Goal: Task Accomplishment & Management: Manage account settings

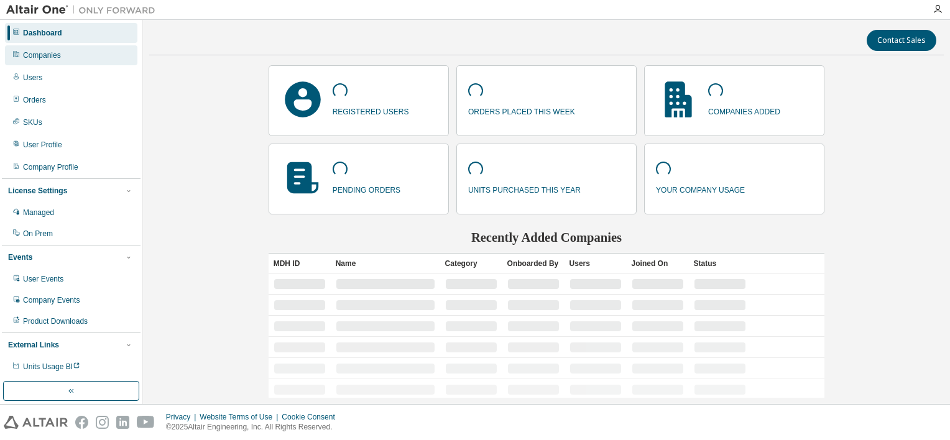
click at [76, 57] on div "Companies" at bounding box center [71, 55] width 132 height 20
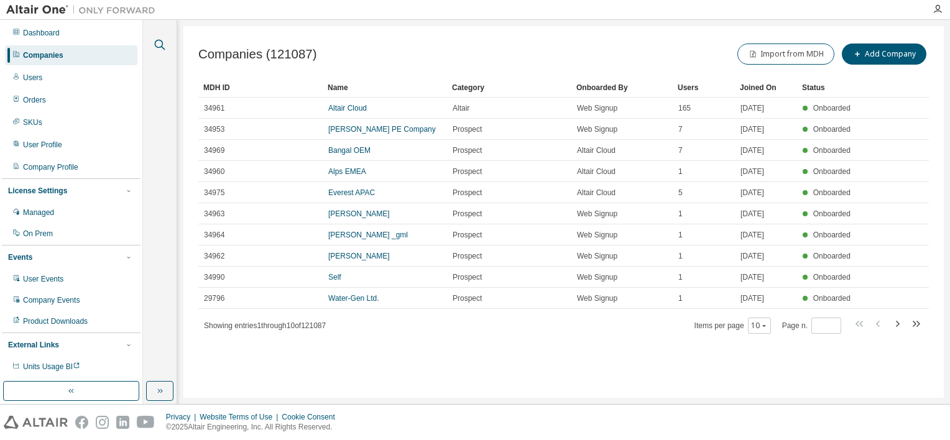
click at [157, 47] on icon "button" at bounding box center [160, 45] width 11 height 11
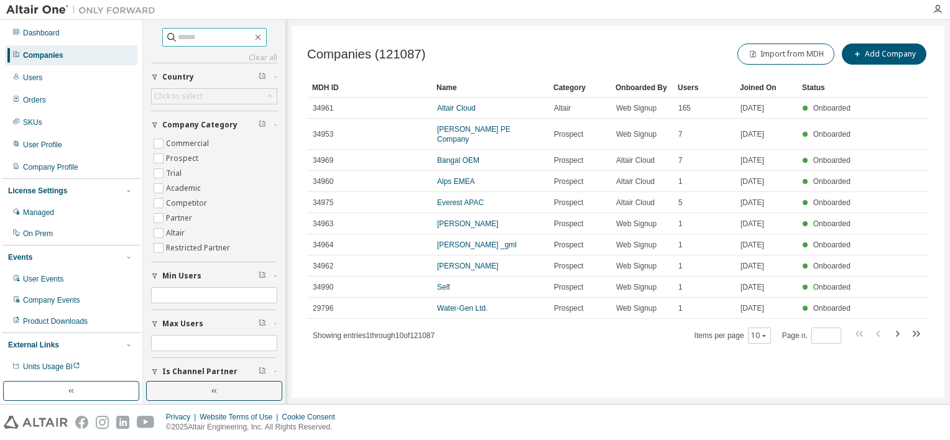
click at [201, 40] on input "text" at bounding box center [215, 37] width 75 height 12
paste input "**********"
type input "**********"
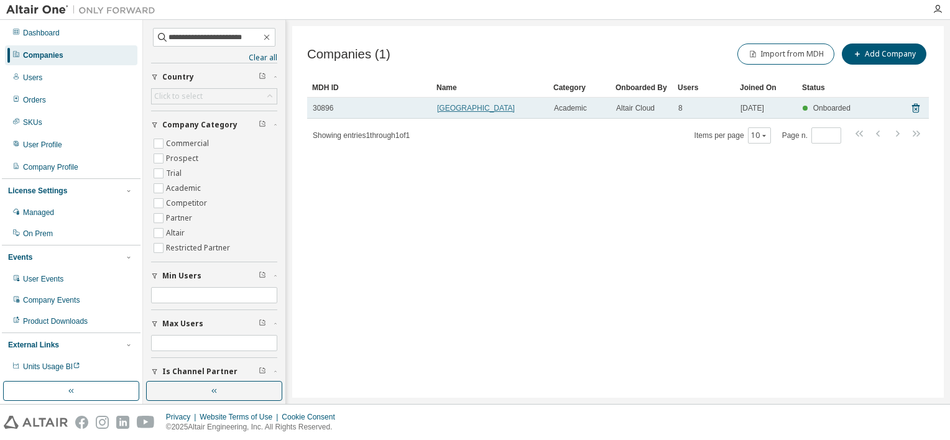
click at [515, 105] on link "Universiti Malaysia Terengganu" at bounding box center [476, 108] width 78 height 9
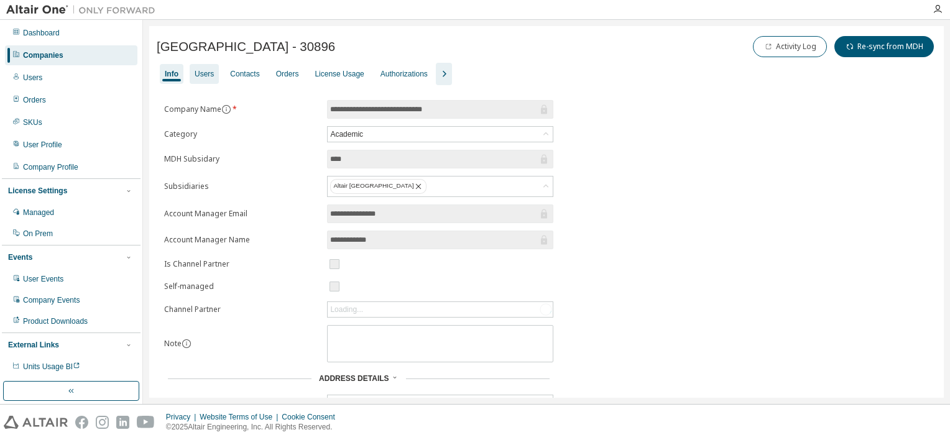
click at [197, 76] on div "Users" at bounding box center [204, 74] width 19 height 10
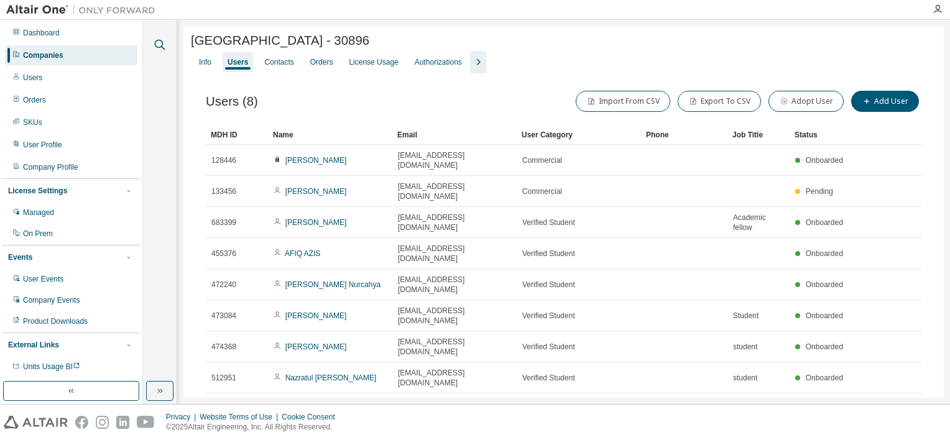
click at [158, 46] on icon "button" at bounding box center [159, 44] width 15 height 15
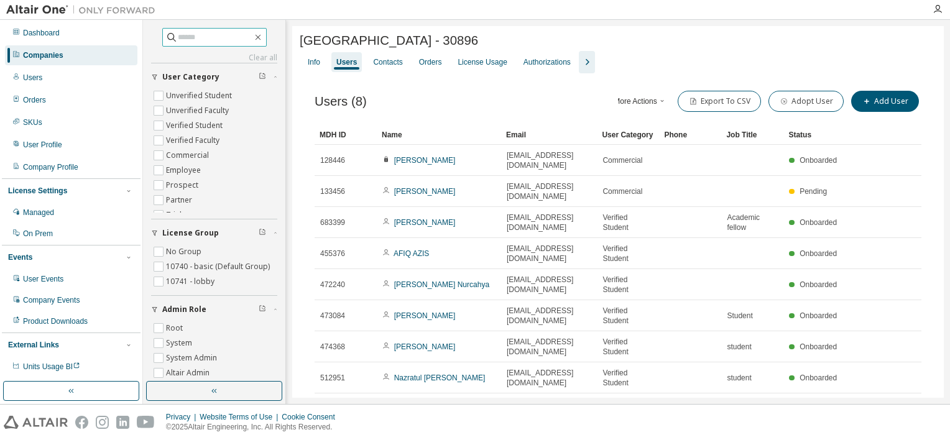
click at [178, 40] on input "text" at bounding box center [215, 37] width 75 height 12
click at [791, 70] on div "Info Users Contacts Orders License Usage Authorizations" at bounding box center [618, 62] width 636 height 22
click at [213, 37] on input "text" at bounding box center [215, 37] width 75 height 12
paste input "**********"
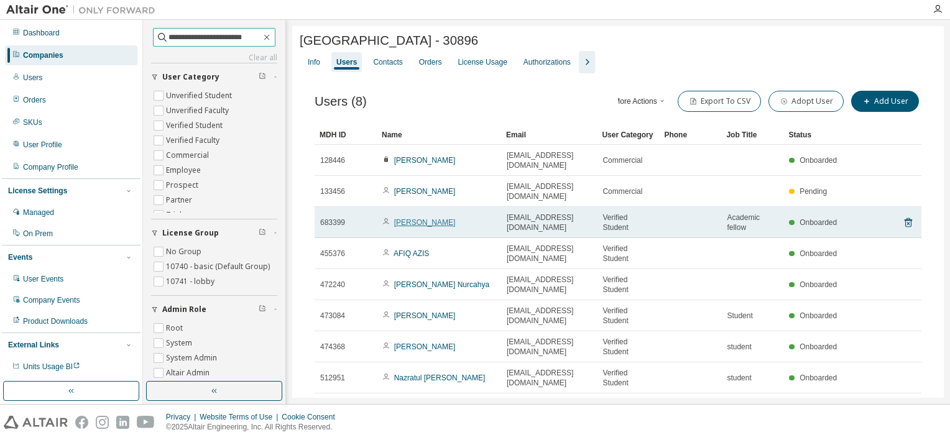
type input "**********"
click at [441, 218] on link "Muhammad Nadzrin Nazri" at bounding box center [425, 222] width 62 height 9
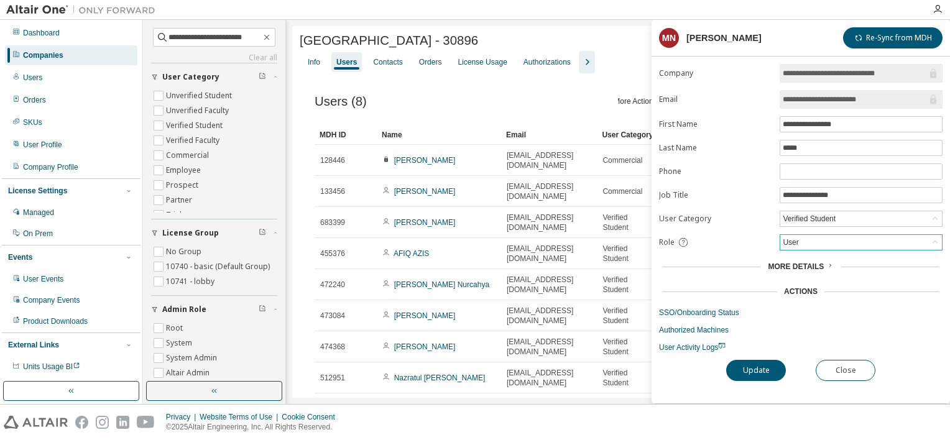
click at [806, 245] on div "User" at bounding box center [861, 242] width 162 height 15
click at [806, 253] on li "Admin" at bounding box center [860, 257] width 159 height 16
click at [756, 366] on button "Update" at bounding box center [756, 370] width 60 height 21
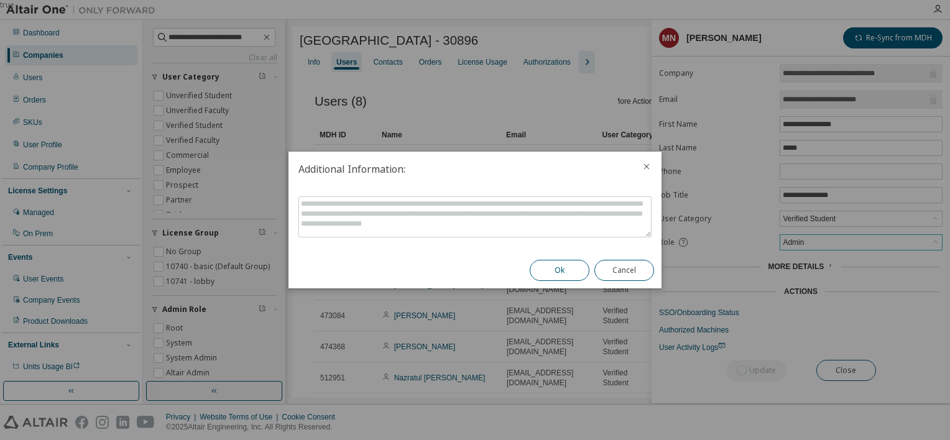
click at [564, 268] on button "Ok" at bounding box center [560, 270] width 60 height 21
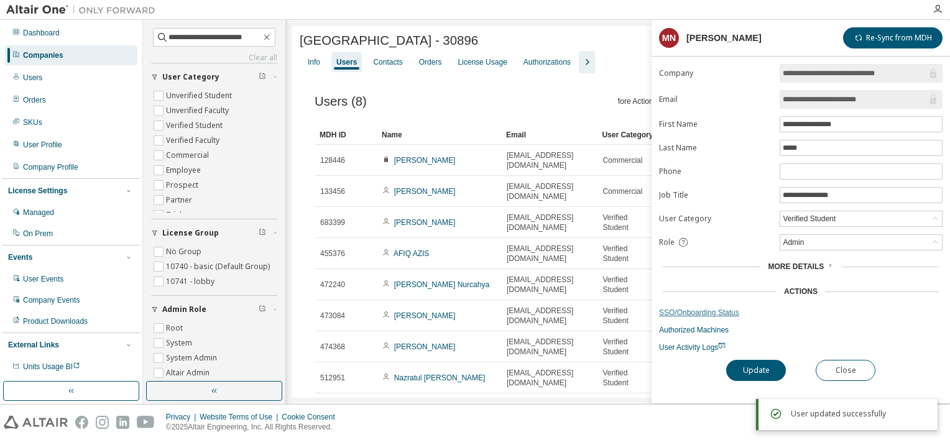
click at [717, 312] on link "SSO/Onboarding Status" at bounding box center [800, 313] width 283 height 10
click at [627, 83] on div "Users (8) More Actions Import From CSV Export To CSV Adopt User Add User Clear …" at bounding box center [618, 262] width 636 height 378
click at [843, 365] on button "Close" at bounding box center [845, 370] width 60 height 21
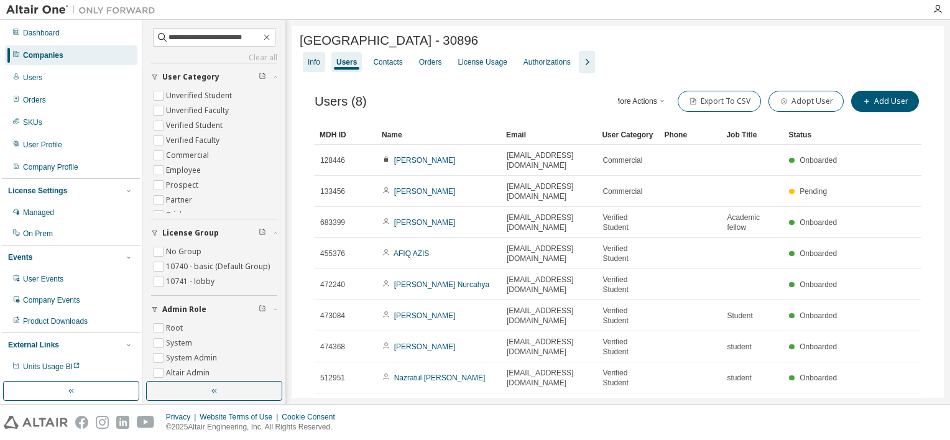
click at [306, 67] on div "Info" at bounding box center [314, 62] width 22 height 20
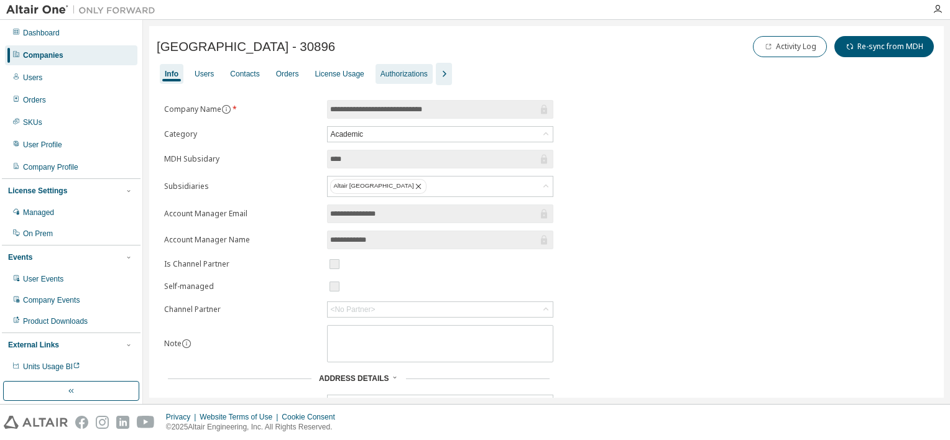
click at [413, 77] on div "Authorizations" at bounding box center [403, 74] width 47 height 10
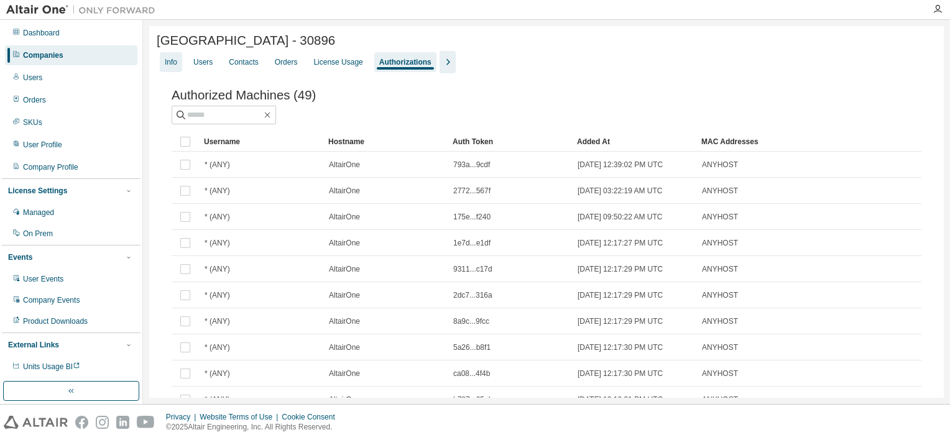
click at [165, 63] on div "Info" at bounding box center [171, 62] width 12 height 10
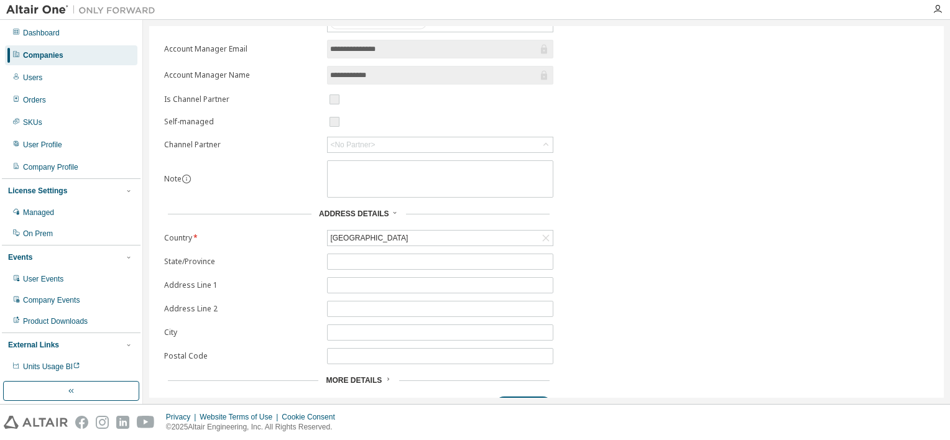
scroll to position [186, 0]
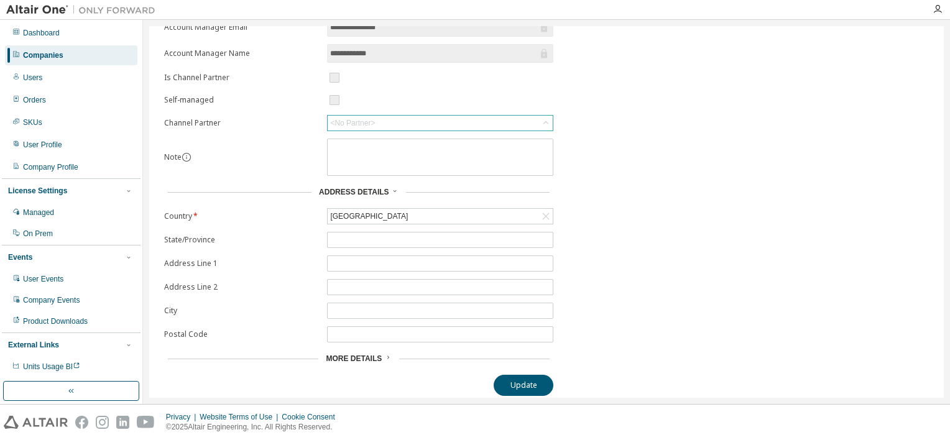
click at [547, 119] on icon at bounding box center [546, 123] width 12 height 12
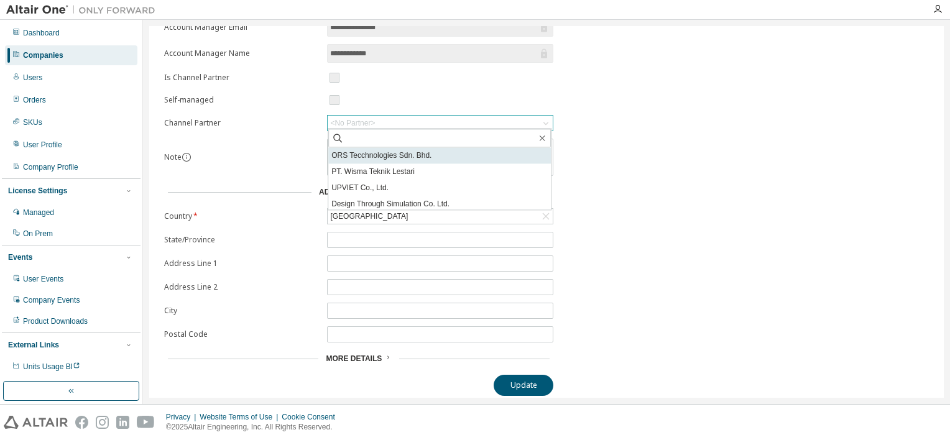
click at [487, 150] on li "ORS Tecchnologies Sdn. Bhd." at bounding box center [439, 155] width 223 height 16
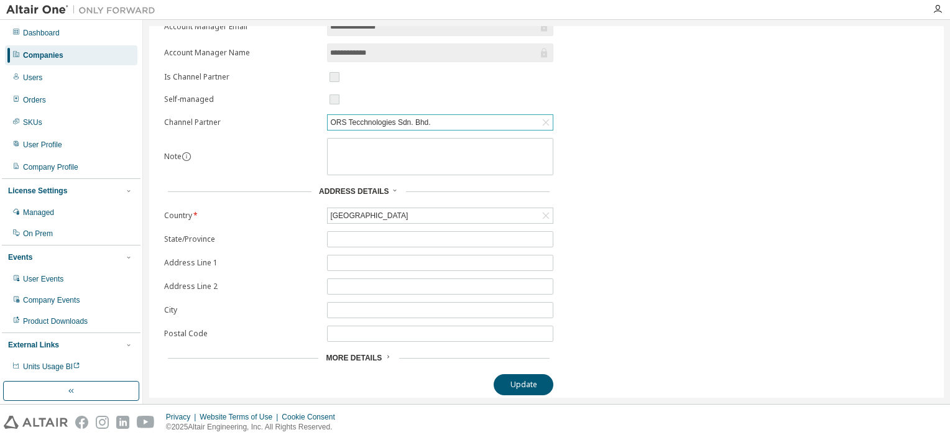
scroll to position [188, 0]
click at [537, 374] on button "Update" at bounding box center [524, 384] width 60 height 21
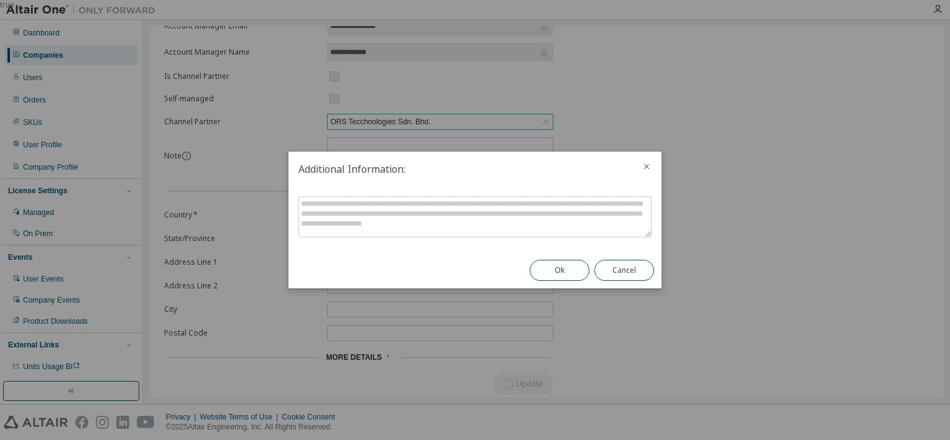
click at [559, 272] on button "Ok" at bounding box center [560, 270] width 60 height 21
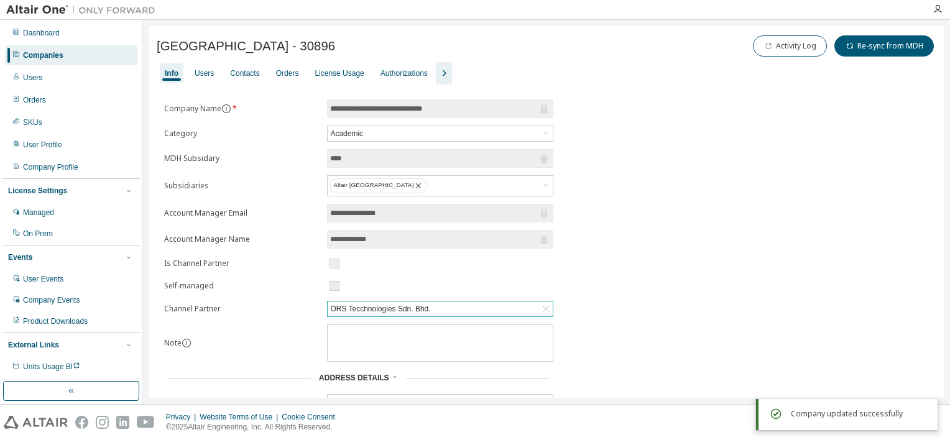
scroll to position [0, 0]
click at [206, 75] on div "Users" at bounding box center [204, 74] width 19 height 10
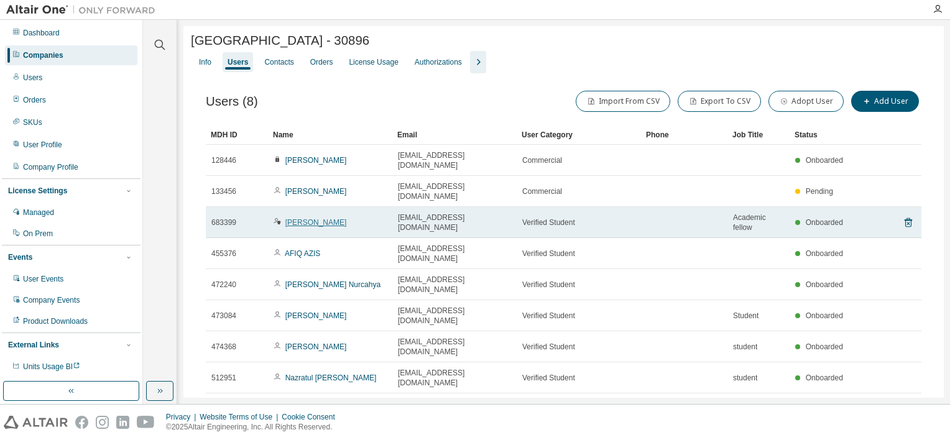
click at [316, 218] on link "Muhammad Nadzrin Nazri" at bounding box center [316, 222] width 62 height 9
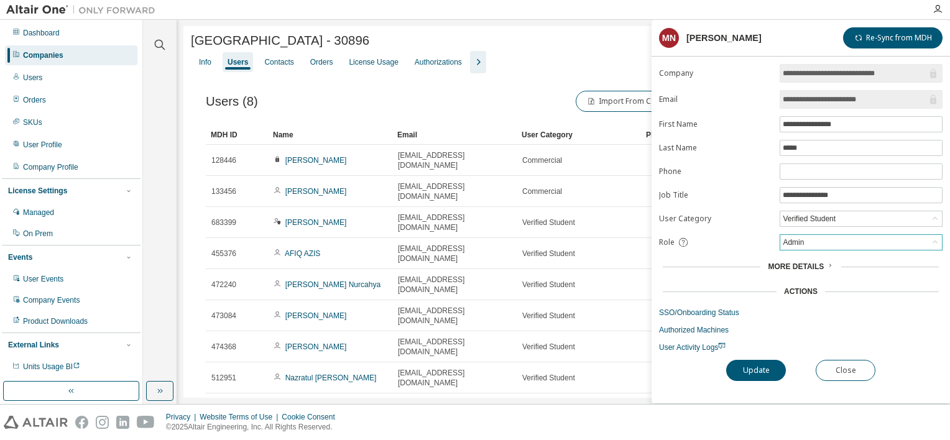
click at [815, 241] on div "Admin" at bounding box center [861, 242] width 162 height 15
click at [810, 272] on li "Owner" at bounding box center [860, 273] width 159 height 16
click at [770, 372] on button "Update" at bounding box center [756, 370] width 60 height 21
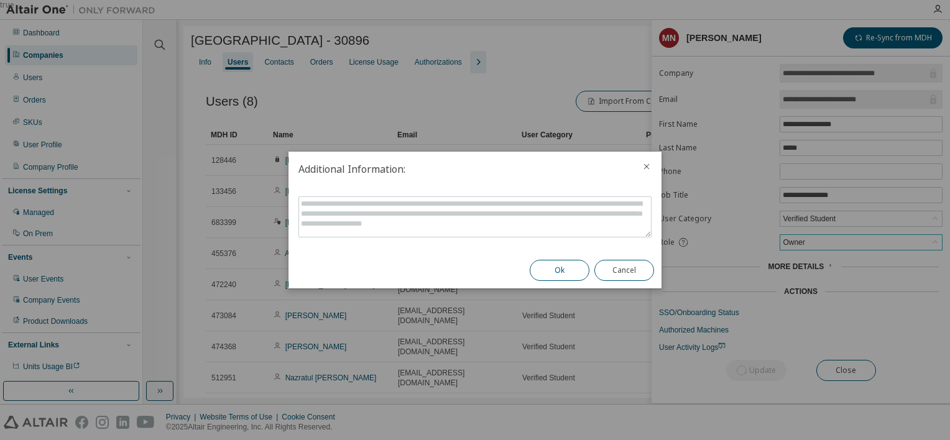
click at [562, 276] on button "Ok" at bounding box center [560, 270] width 60 height 21
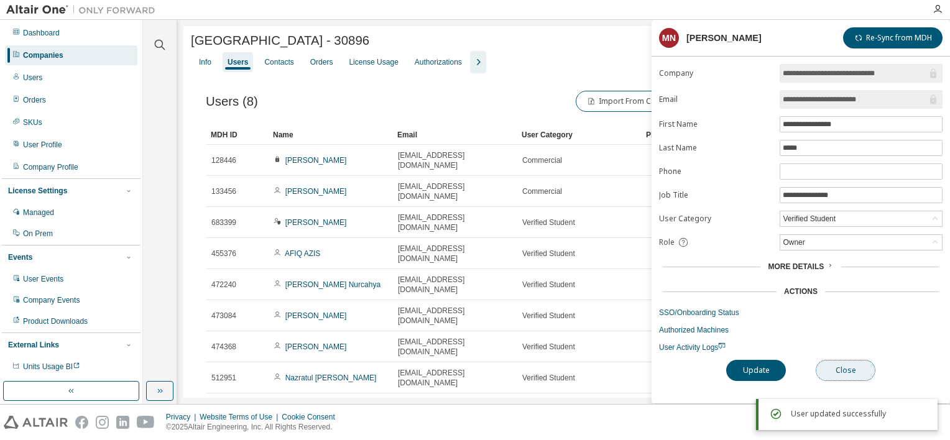
click at [840, 369] on button "Close" at bounding box center [845, 370] width 60 height 21
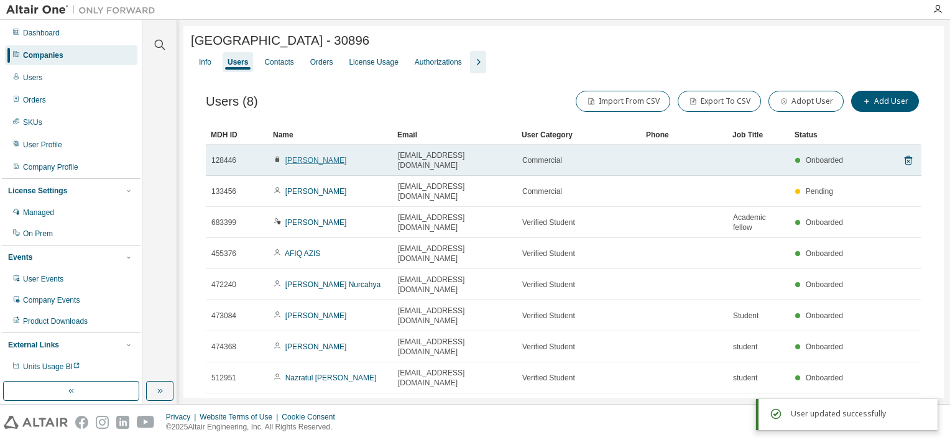
click at [313, 160] on link "Nadzrin Nazri" at bounding box center [316, 160] width 62 height 9
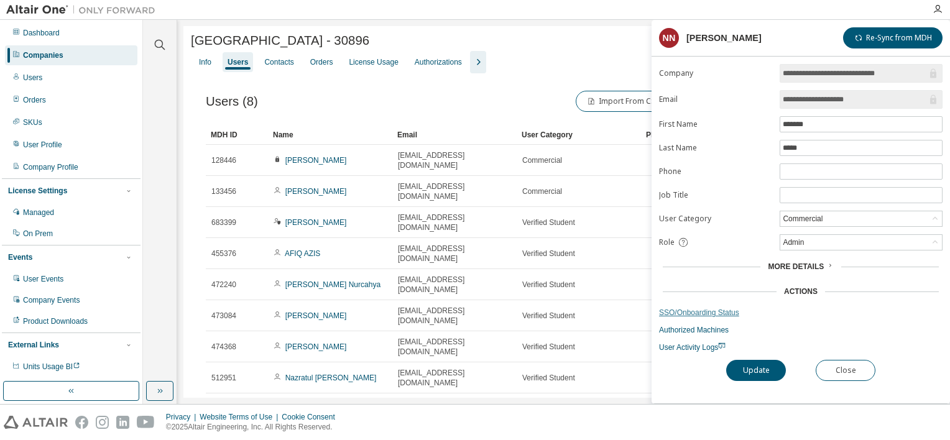
click at [721, 313] on link "SSO/Onboarding Status" at bounding box center [800, 313] width 283 height 10
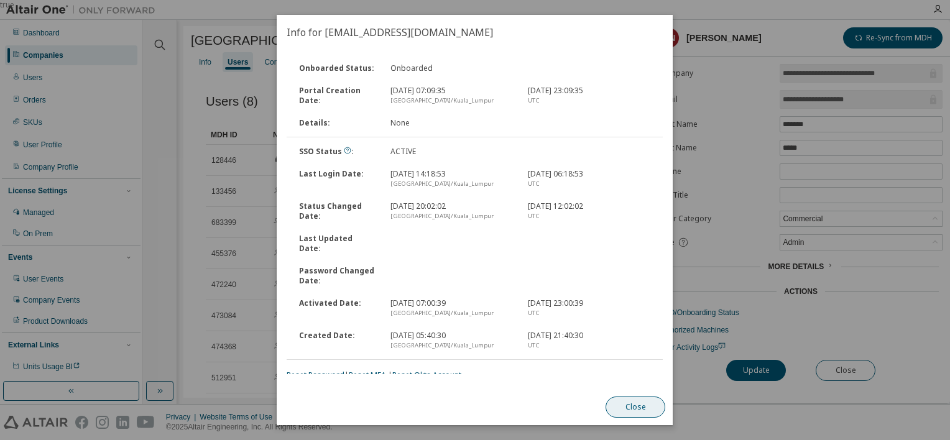
click at [655, 403] on button "Close" at bounding box center [636, 407] width 60 height 21
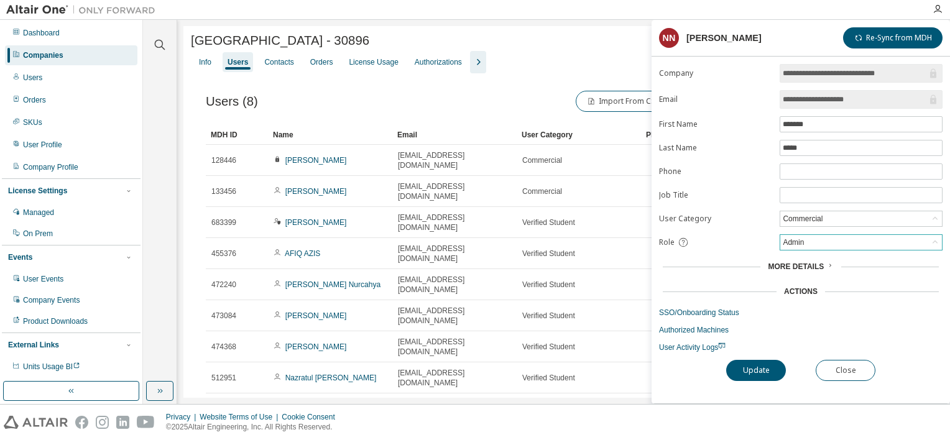
click at [840, 243] on div "Admin" at bounding box center [861, 242] width 162 height 15
click at [812, 285] on li "User" at bounding box center [860, 289] width 159 height 16
click at [771, 364] on button "Update" at bounding box center [756, 370] width 60 height 21
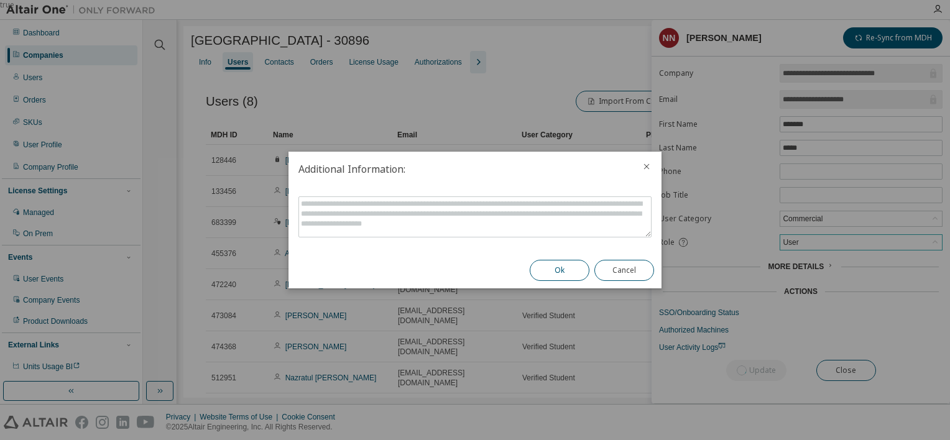
click at [569, 269] on button "Ok" at bounding box center [560, 270] width 60 height 21
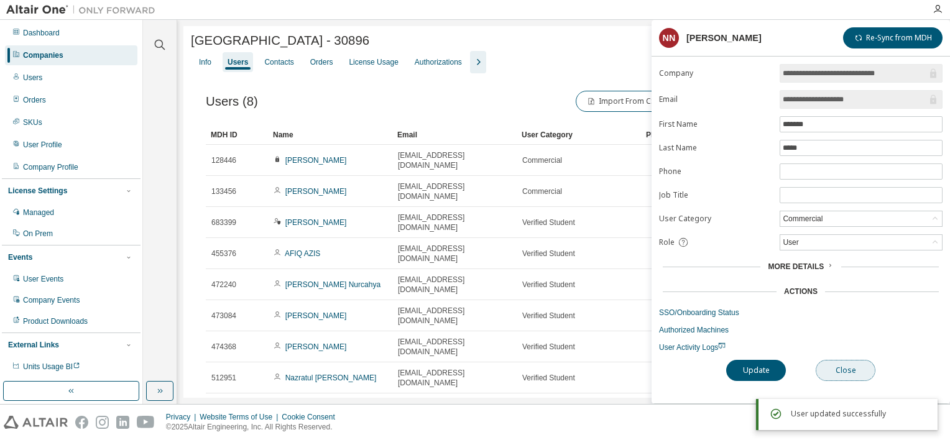
click at [843, 372] on button "Close" at bounding box center [845, 370] width 60 height 21
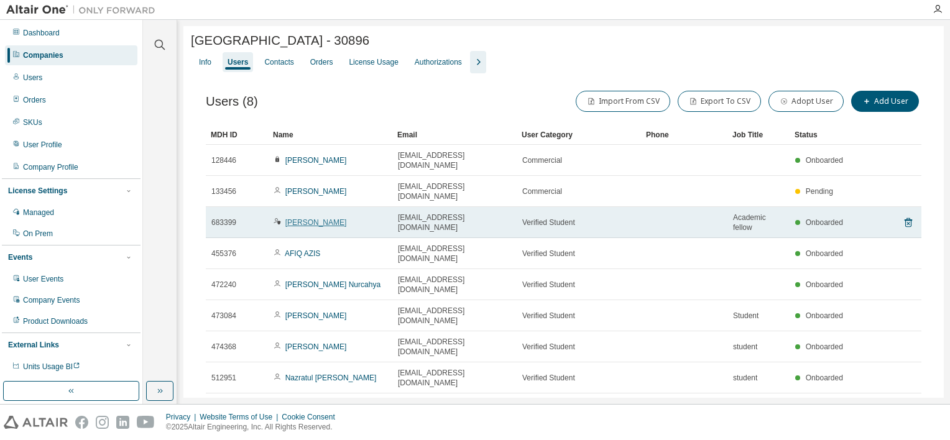
click at [347, 218] on link "Muhammad Nadzrin Nazri" at bounding box center [316, 222] width 62 height 9
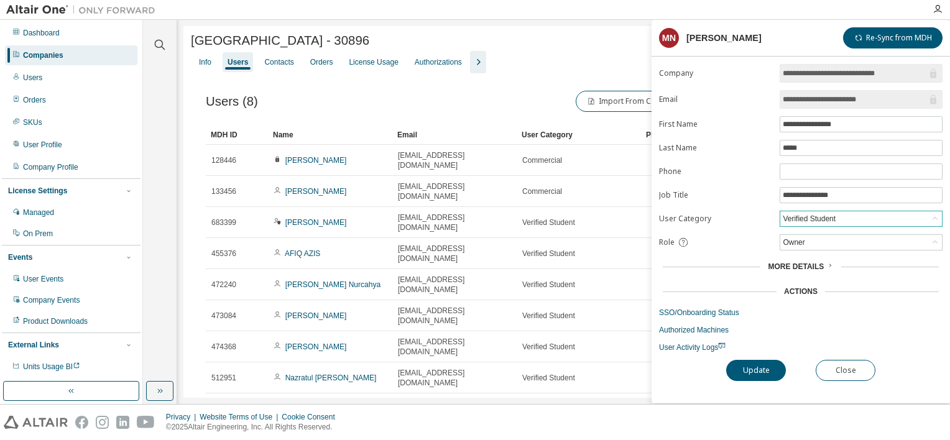
click at [833, 219] on div "Verified Student" at bounding box center [809, 219] width 57 height 14
click at [847, 368] on button "Close" at bounding box center [845, 370] width 60 height 21
